Goal: Information Seeking & Learning: Learn about a topic

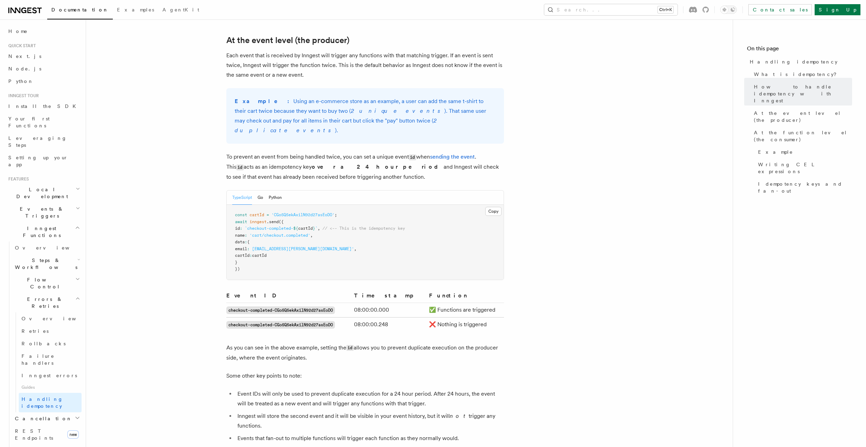
scroll to position [244, 0]
drag, startPoint x: 241, startPoint y: 217, endPoint x: 248, endPoint y: 216, distance: 7.6
click at [248, 224] on span "id : `checkout-completed- ${ cartId } ` , // <-- This is the idempotency key" at bounding box center [320, 226] width 170 height 5
click at [240, 224] on span "id" at bounding box center [237, 226] width 5 height 5
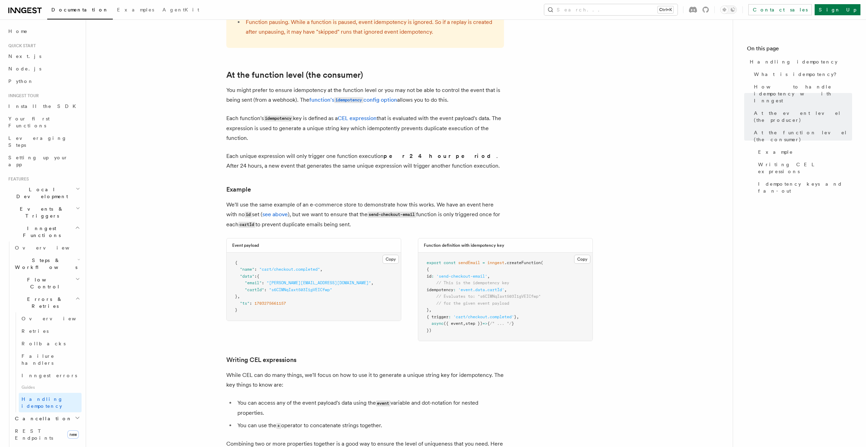
scroll to position [786, 0]
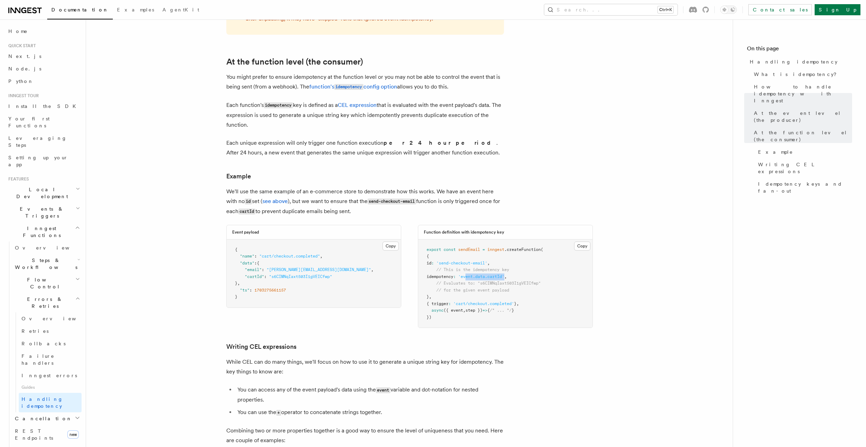
drag, startPoint x: 514, startPoint y: 270, endPoint x: 475, endPoint y: 270, distance: 39.2
click at [475, 274] on span "'event.data.cartId'" at bounding box center [481, 276] width 46 height 5
click at [493, 278] on pre "export const sendEmail = inngest .createFunction ( { id : 'send-checkout-email'…" at bounding box center [505, 283] width 174 height 88
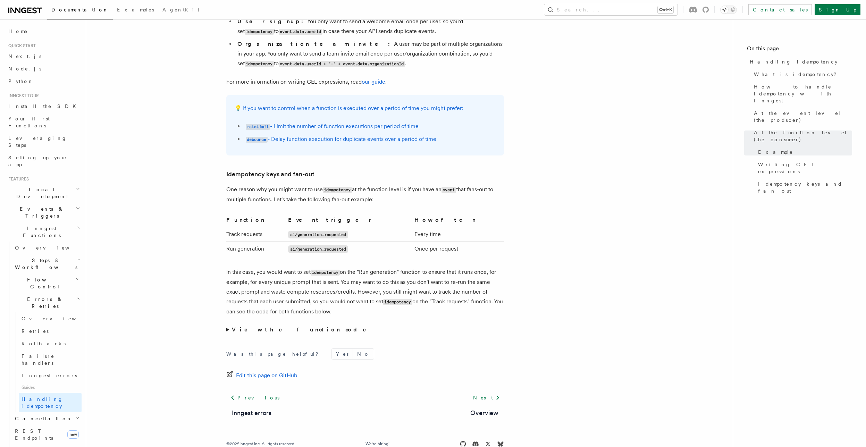
scroll to position [1234, 0]
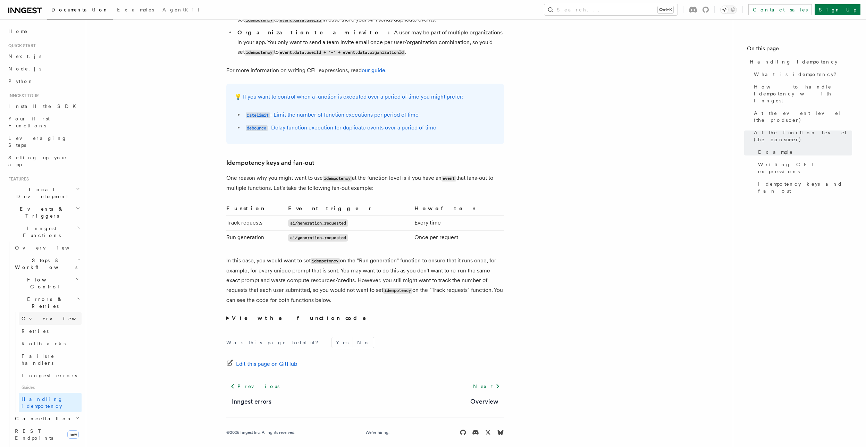
click at [47, 312] on link "Overview" at bounding box center [50, 318] width 63 height 12
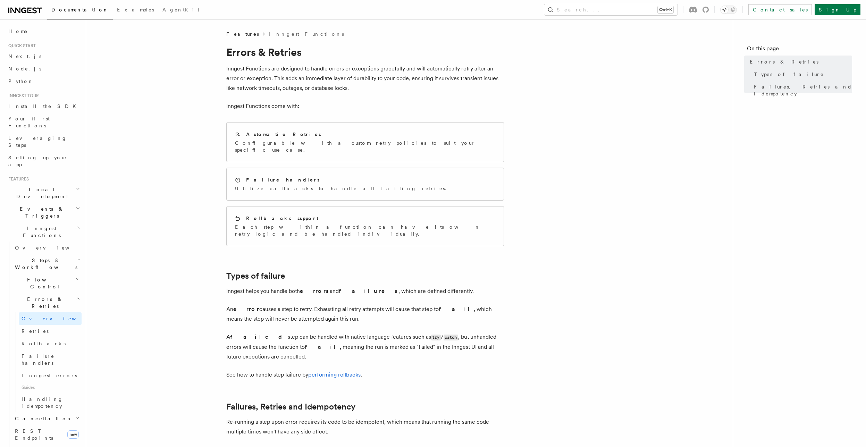
click at [46, 254] on h2 "Steps & Workflows" at bounding box center [46, 263] width 69 height 19
click at [37, 447] on span "Versioning" at bounding box center [38, 450] width 46 height 7
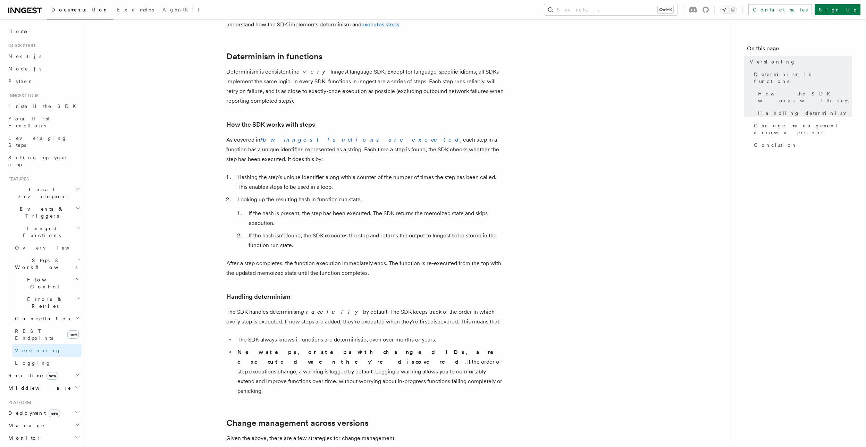
scroll to position [83, 0]
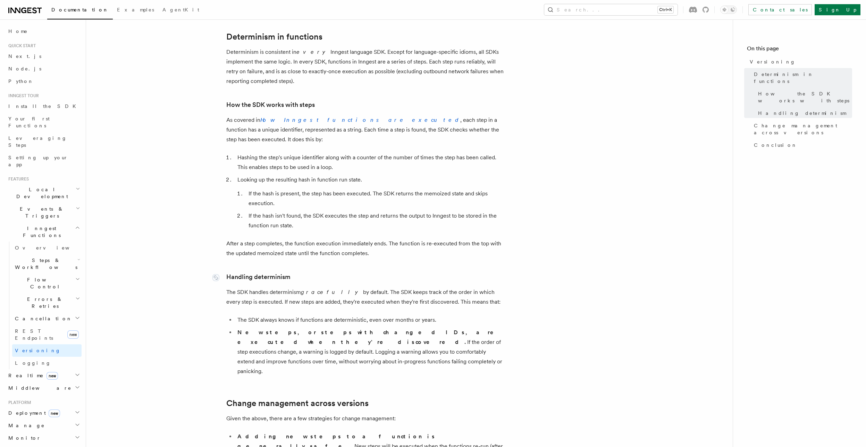
click at [230, 272] on link "Handling determinism" at bounding box center [258, 277] width 64 height 10
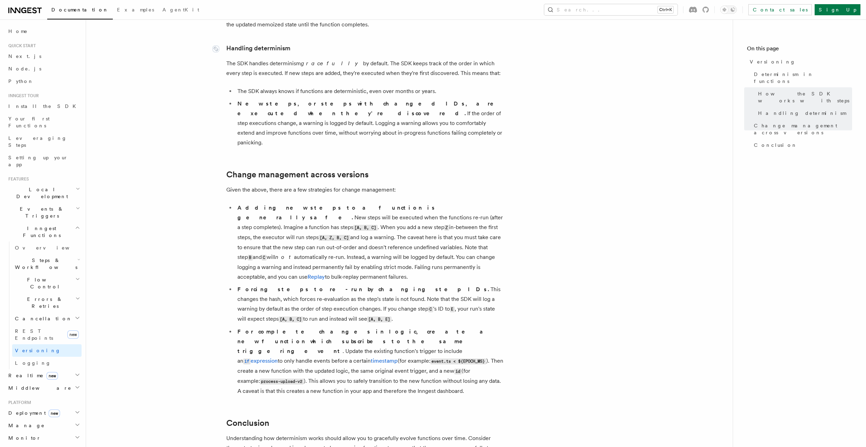
scroll to position [312, 0]
click at [26, 124] on link "Your first Functions" at bounding box center [44, 121] width 76 height 19
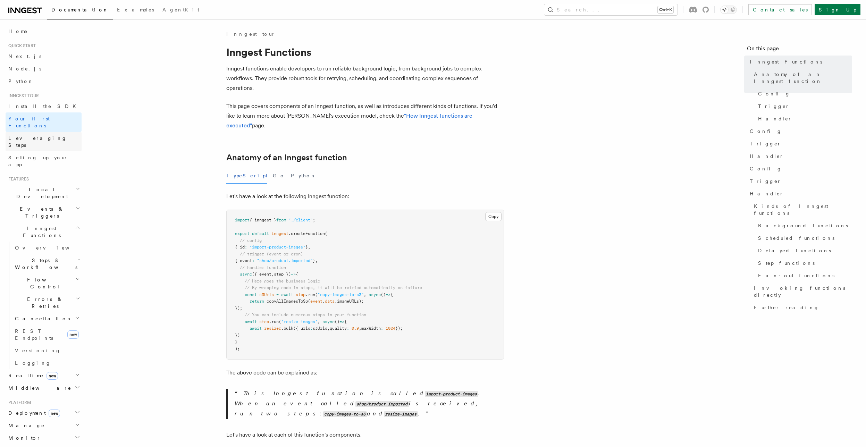
click at [20, 135] on span "Leveraging Steps" at bounding box center [37, 141] width 59 height 12
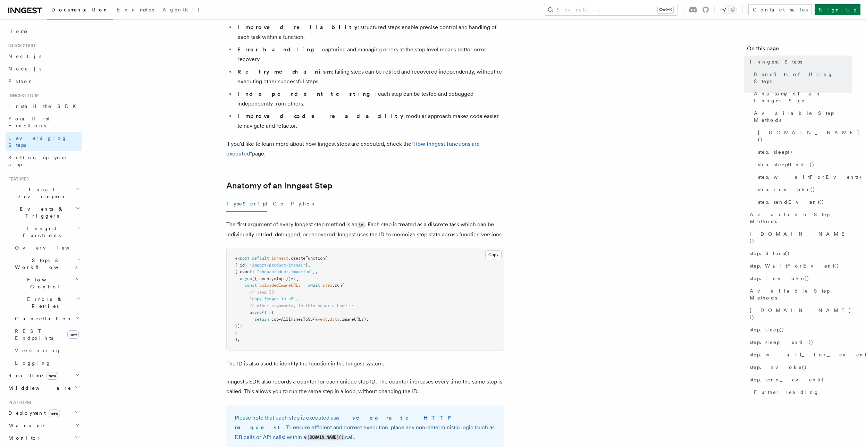
scroll to position [167, 0]
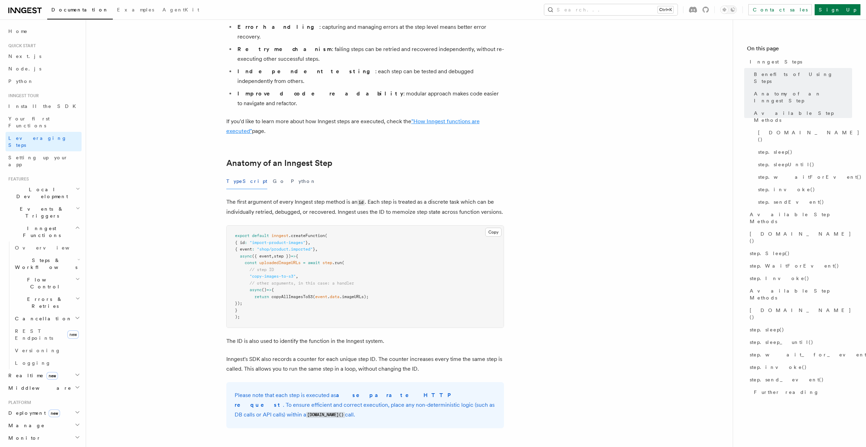
click at [238, 118] on link ""How Inngest functions are executed"" at bounding box center [352, 126] width 253 height 16
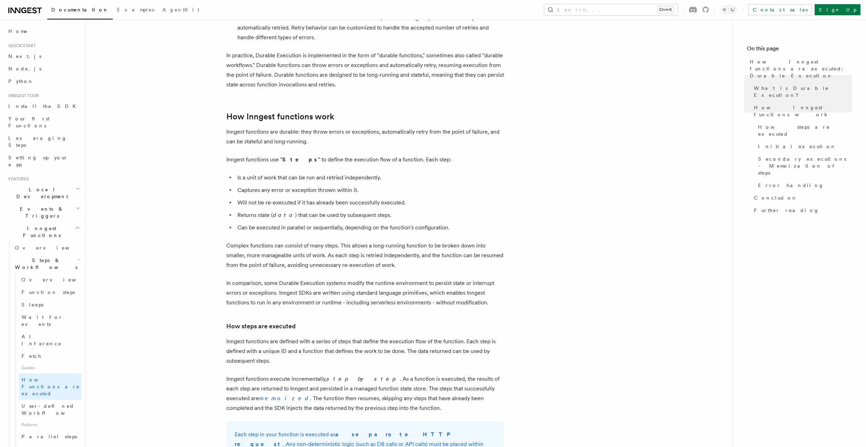
scroll to position [236, 0]
